Goal: Task Accomplishment & Management: Manage account settings

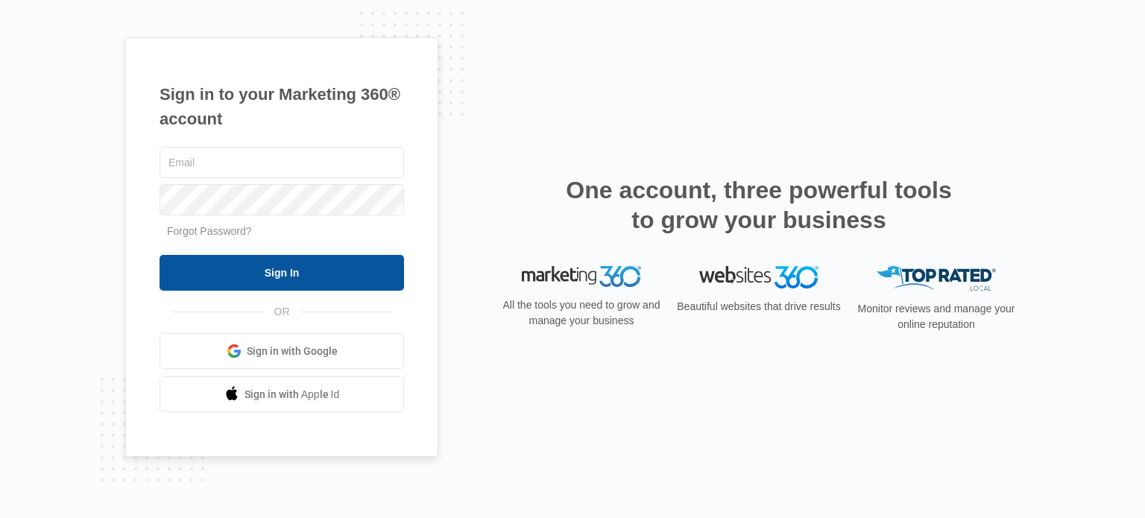
type input "[EMAIL_ADDRESS][DOMAIN_NAME]"
click at [298, 277] on input "Sign In" at bounding box center [281, 273] width 244 height 36
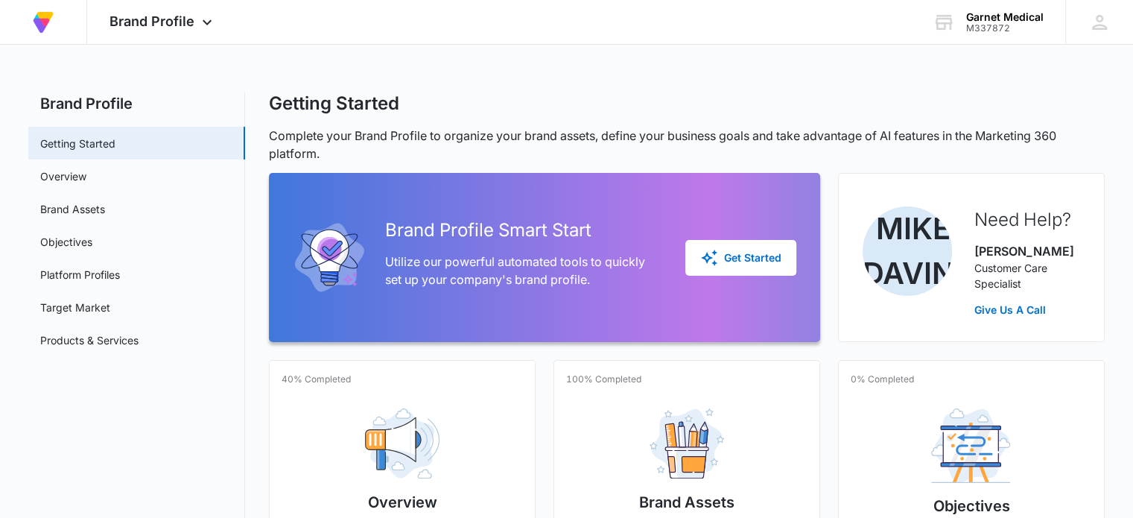
click at [723, 95] on div "Getting Started" at bounding box center [687, 103] width 836 height 22
click at [170, 35] on div "Brand Profile Apps Forms CRM Email Social Payments POS Content Ads Intelligence…" at bounding box center [162, 22] width 151 height 44
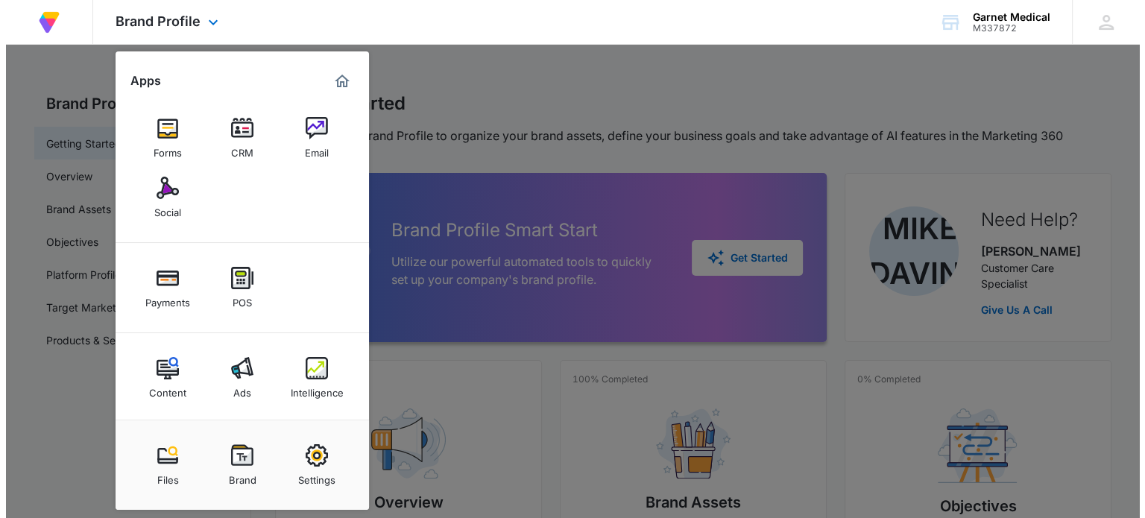
scroll to position [3, 0]
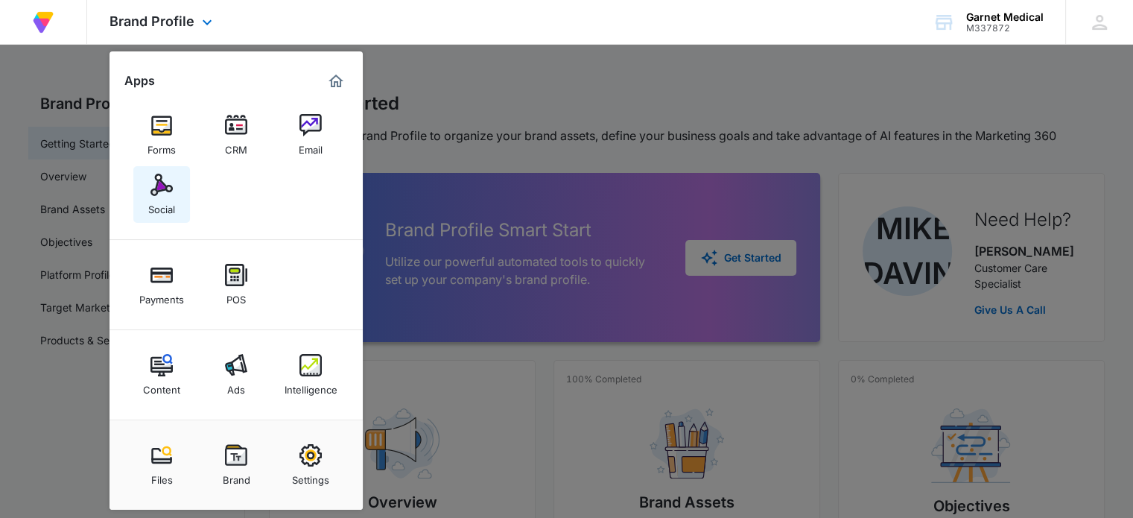
click at [165, 192] on img at bounding box center [162, 185] width 22 height 22
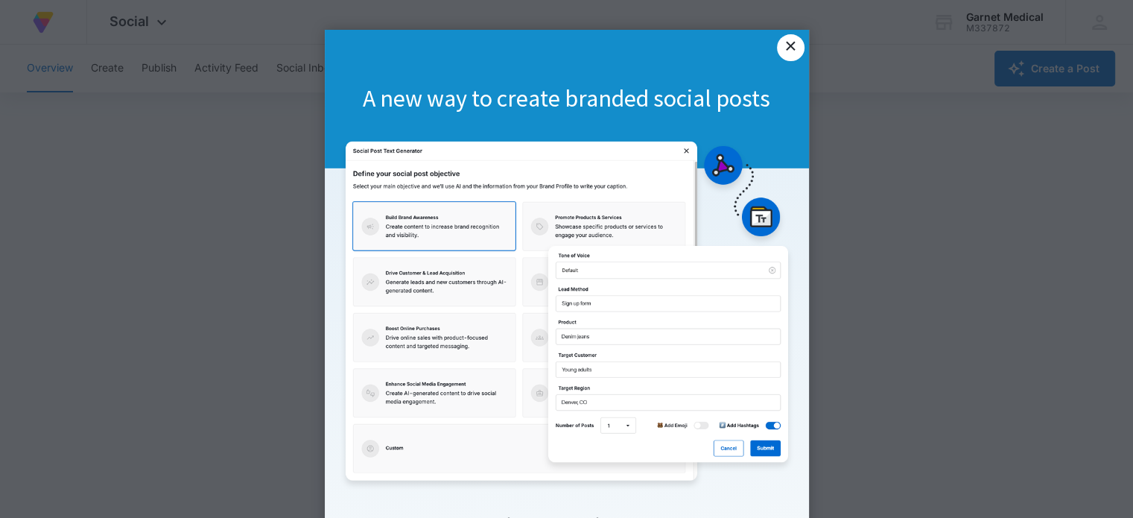
click at [787, 52] on link "×" at bounding box center [790, 47] width 27 height 27
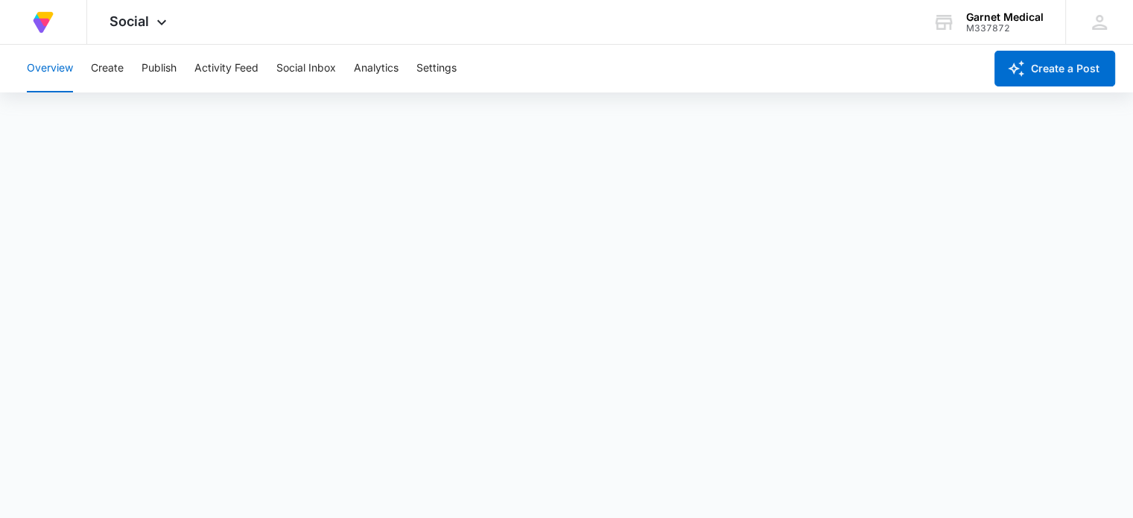
scroll to position [4, 0]
click at [161, 19] on icon at bounding box center [162, 26] width 18 height 18
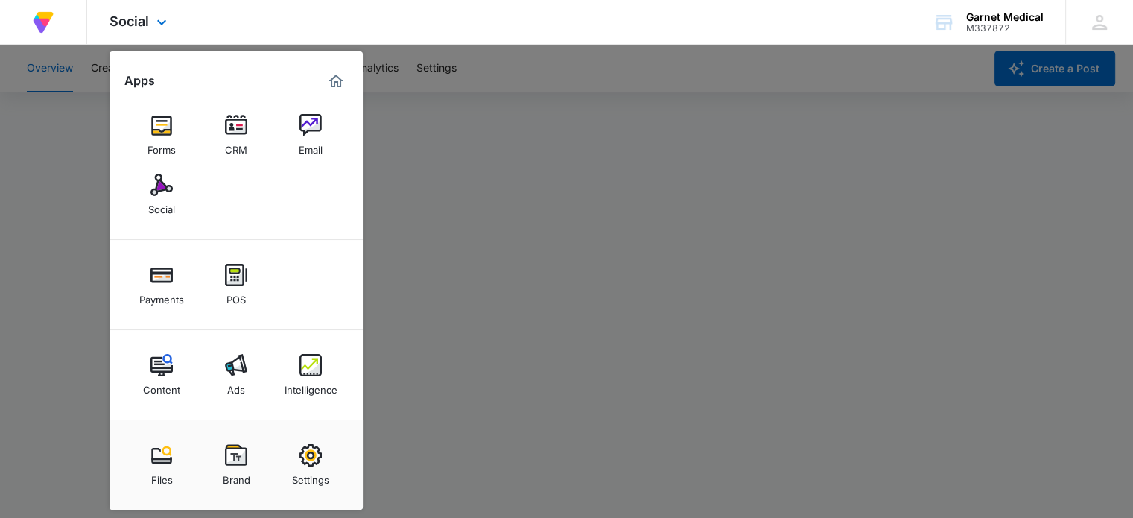
scroll to position [0, 0]
click at [510, 92] on div at bounding box center [566, 259] width 1133 height 518
